Goal: Information Seeking & Learning: Learn about a topic

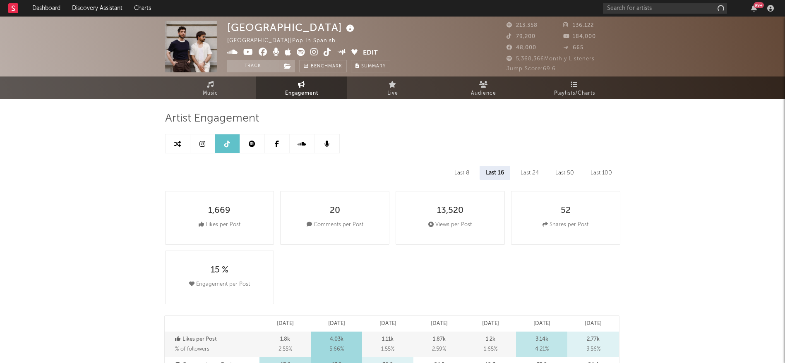
select select "6m"
click at [624, 5] on input "text" at bounding box center [665, 8] width 124 height 10
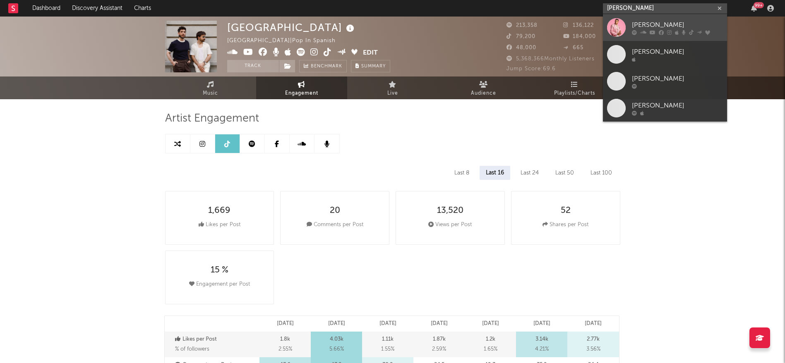
type input "[PERSON_NAME]"
click at [654, 22] on div "[PERSON_NAME]" at bounding box center [677, 25] width 91 height 10
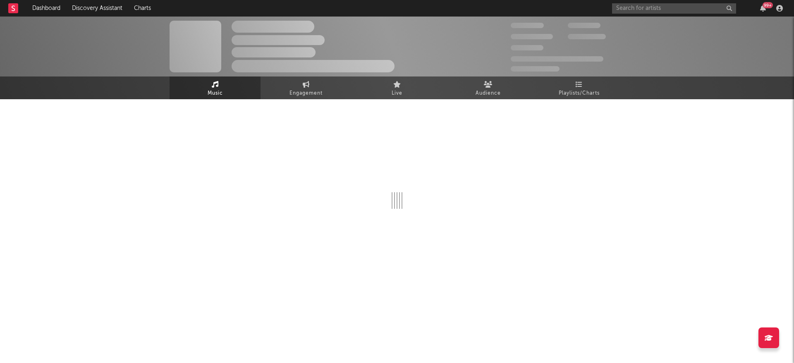
select select "6m"
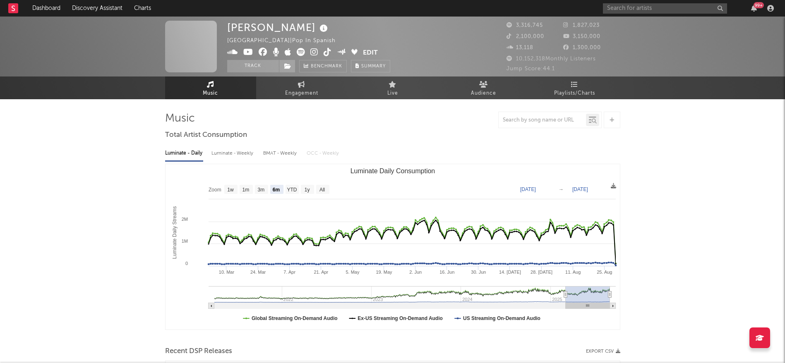
select select "6m"
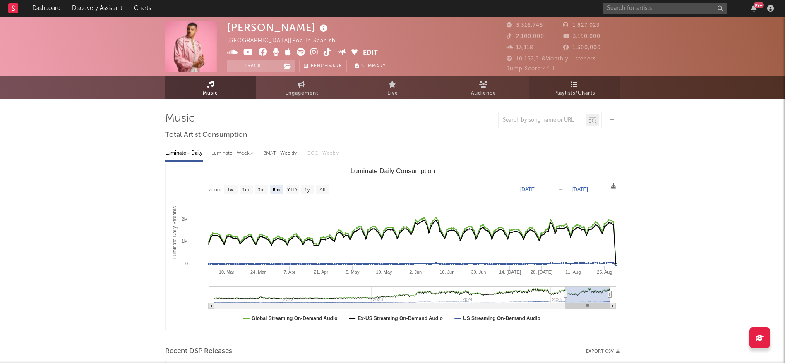
click at [582, 97] on span "Playlists/Charts" at bounding box center [574, 94] width 41 height 10
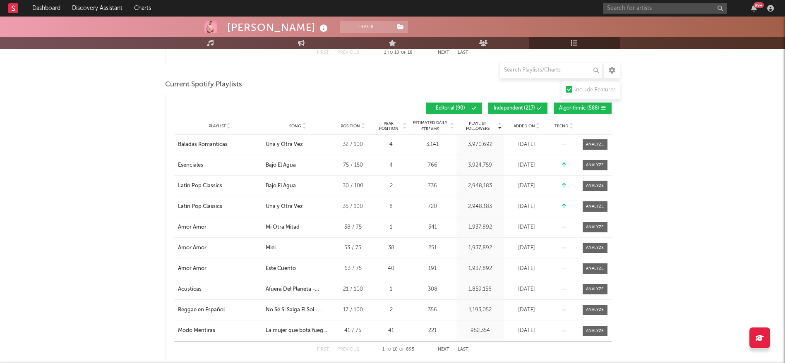
scroll to position [679, 0]
click at [584, 107] on span "Algorithmic ( 588 )" at bounding box center [579, 108] width 40 height 5
click at [528, 102] on button "Independent ( 217 )" at bounding box center [517, 107] width 59 height 11
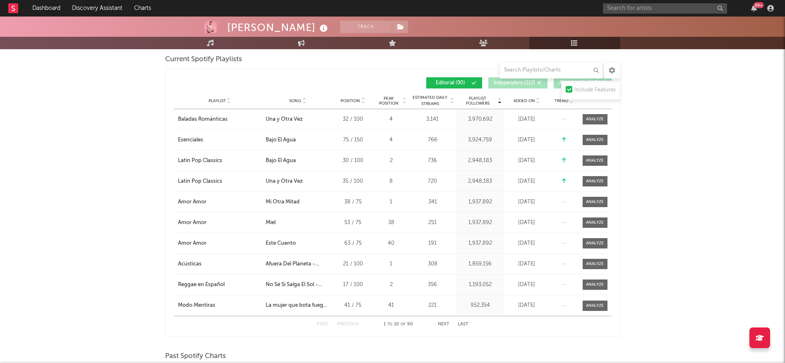
scroll to position [710, 0]
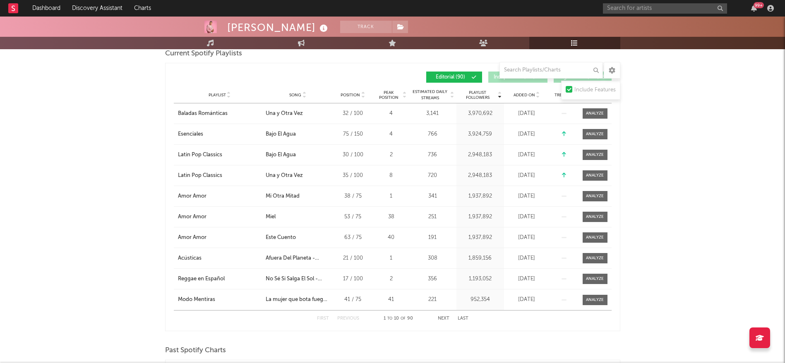
click at [442, 317] on button "Next" at bounding box center [444, 319] width 12 height 5
click at [326, 317] on button "First" at bounding box center [323, 319] width 12 height 5
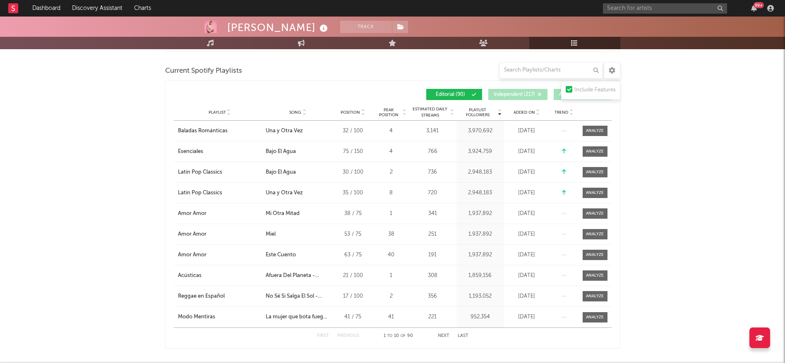
scroll to position [685, 0]
